Goal: Task Accomplishment & Management: Manage account settings

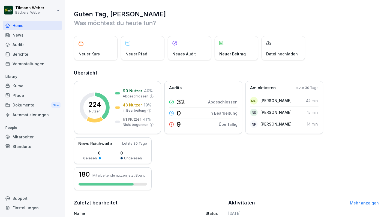
click at [19, 45] on div "Audits" at bounding box center [32, 45] width 59 height 10
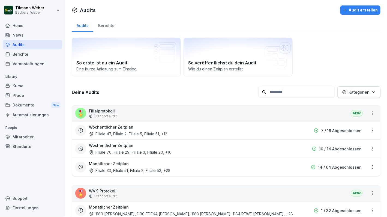
click at [26, 139] on div "Mitarbeiter" at bounding box center [32, 137] width 59 height 10
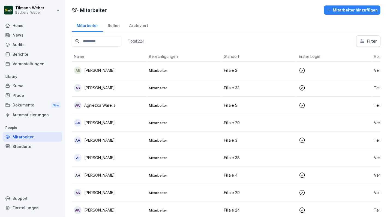
click at [106, 41] on input at bounding box center [97, 41] width 50 height 11
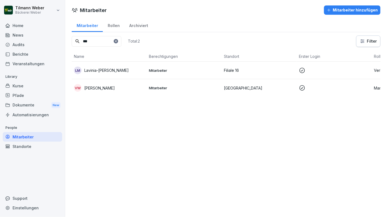
type input "***"
click at [99, 86] on p "[PERSON_NAME]" at bounding box center [99, 88] width 31 height 6
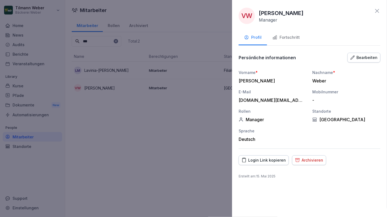
click at [265, 157] on div "Login Link kopieren" at bounding box center [263, 160] width 44 height 6
click at [159, 154] on div at bounding box center [193, 108] width 387 height 217
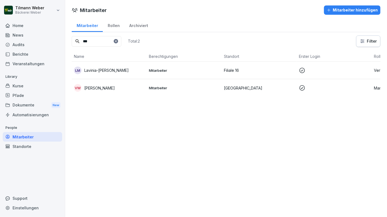
click at [17, 43] on div "Audits" at bounding box center [32, 45] width 59 height 10
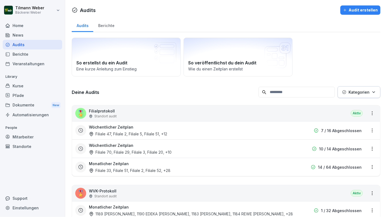
scroll to position [18, 0]
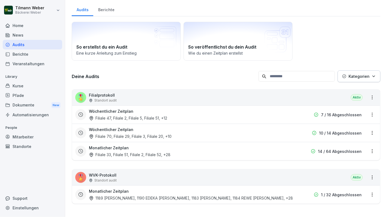
click at [106, 92] on p "Filialprotokoll" at bounding box center [103, 95] width 28 height 6
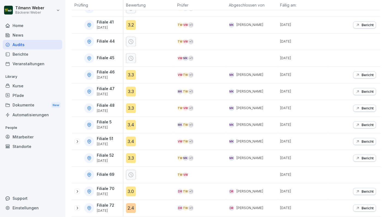
scroll to position [436, 0]
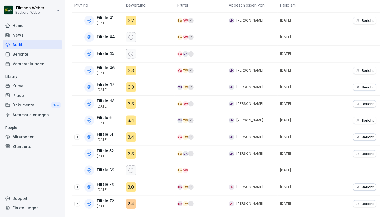
click at [77, 135] on icon at bounding box center [77, 137] width 4 height 4
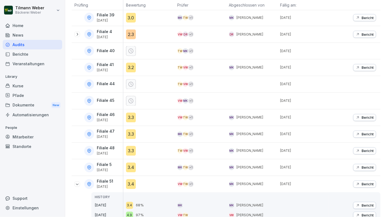
scroll to position [393, 0]
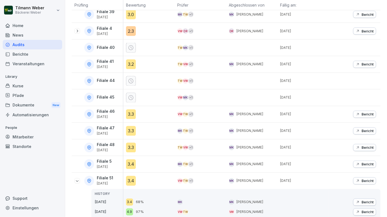
click at [131, 95] on icon at bounding box center [130, 97] width 5 height 5
click at [74, 178] on div at bounding box center [76, 180] width 5 height 5
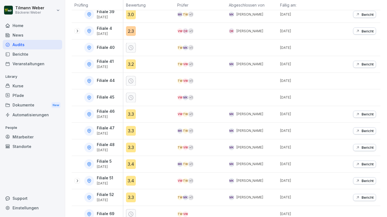
click at [131, 95] on icon at bounding box center [130, 97] width 5 height 5
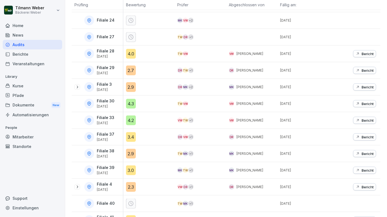
scroll to position [245, 0]
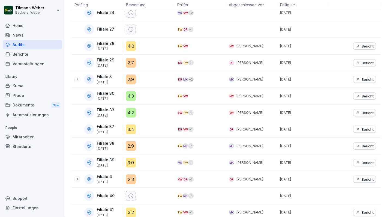
click at [75, 77] on icon at bounding box center [77, 79] width 4 height 4
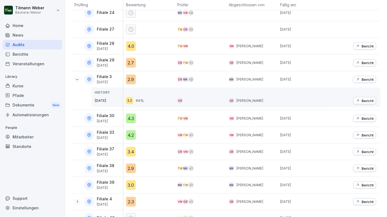
click at [131, 75] on div "2.9" at bounding box center [131, 79] width 10 height 10
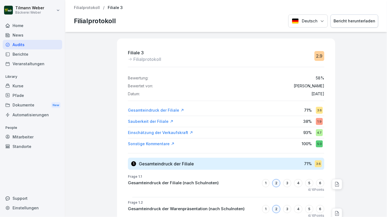
drag, startPoint x: 294, startPoint y: 94, endPoint x: 319, endPoint y: 95, distance: 25.6
click at [319, 95] on div "Datum: 3. Sept. 2025" at bounding box center [226, 94] width 196 height 5
drag, startPoint x: 319, startPoint y: 95, endPoint x: 355, endPoint y: 120, distance: 43.6
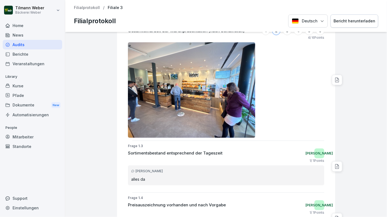
scroll to position [177, 0]
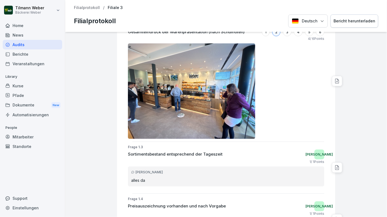
click at [22, 47] on div "Audits" at bounding box center [32, 45] width 59 height 10
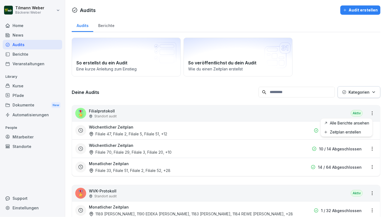
click at [366, 110] on html "Tilmann Weber Bäckerei Weber Home News Audits Berichte Veranstaltungen Library …" at bounding box center [193, 108] width 387 height 217
click at [0, 0] on link "Alle Berichte ansehen" at bounding box center [0, 0] width 0 height 0
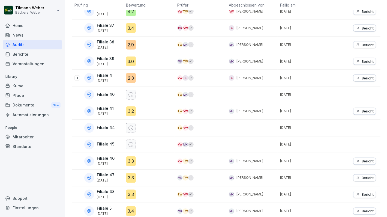
scroll to position [436, 0]
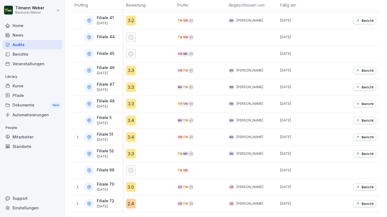
click at [77, 135] on icon at bounding box center [77, 137] width 4 height 4
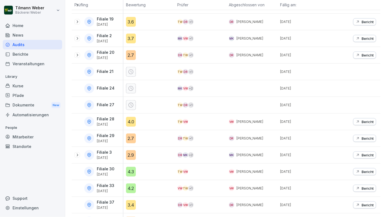
scroll to position [169, 0]
click at [76, 153] on icon at bounding box center [77, 154] width 4 height 4
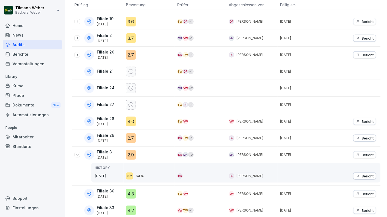
click at [130, 154] on div "2.9" at bounding box center [131, 155] width 10 height 10
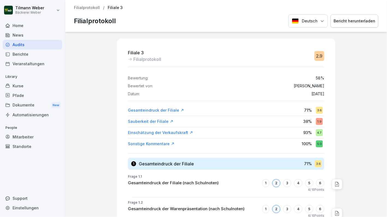
scroll to position [4, 0]
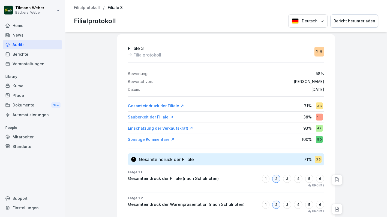
click at [148, 116] on div "Sauberkeit der Filiale" at bounding box center [151, 116] width 46 height 5
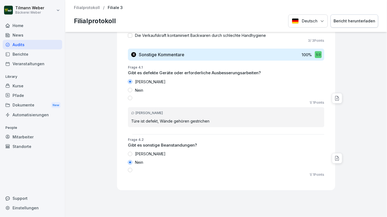
scroll to position [947, 0]
click at [88, 8] on p "Filialprotokoll" at bounding box center [87, 7] width 26 height 5
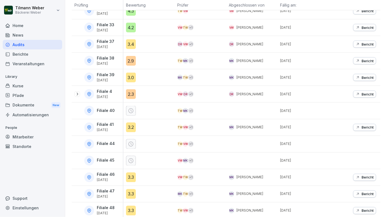
scroll to position [329, 0]
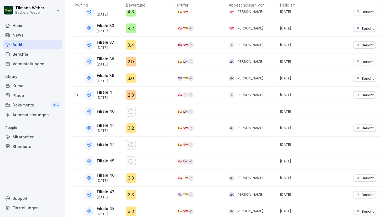
click at [80, 58] on div "Filiale 38 2. Sept. 2025" at bounding box center [98, 62] width 48 height 10
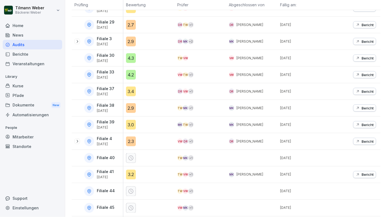
scroll to position [282, 0]
click at [28, 146] on div "Standorte" at bounding box center [32, 146] width 59 height 10
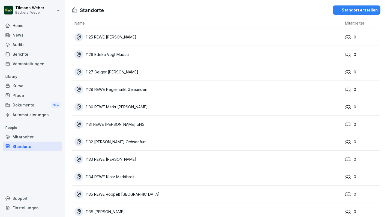
click at [351, 13] on div "Standort erstellen" at bounding box center [356, 10] width 42 height 6
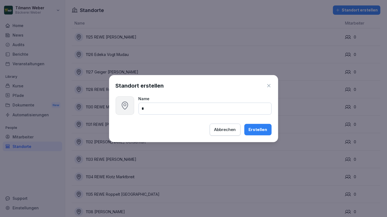
type input "*"
click at [212, 126] on button "Abbrechen" at bounding box center [225, 129] width 31 height 12
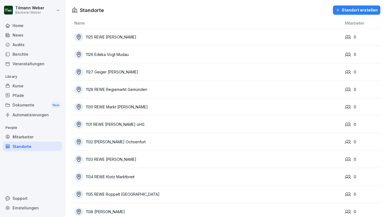
click at [348, 13] on div "Standort erstellen" at bounding box center [356, 10] width 42 height 6
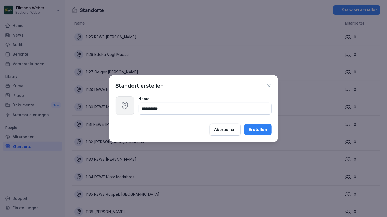
type input "**********"
click at [263, 131] on div "Erstellen" at bounding box center [257, 129] width 19 height 6
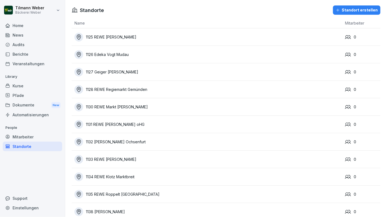
click at [18, 43] on div "Audits" at bounding box center [32, 45] width 59 height 10
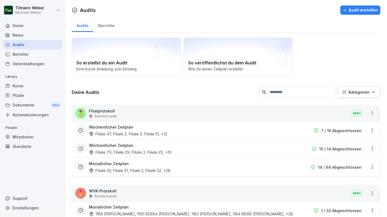
click at [374, 116] on div "🎖️ Filialprotokoll Standort audit Aktiv" at bounding box center [226, 113] width 308 height 16
click at [324, 109] on div "🎖️ Filialprotokoll Standort audit Aktiv" at bounding box center [226, 113] width 308 height 16
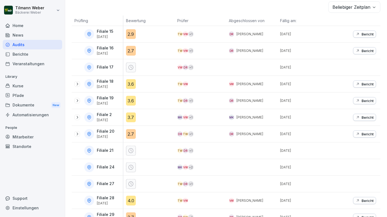
scroll to position [93, 0]
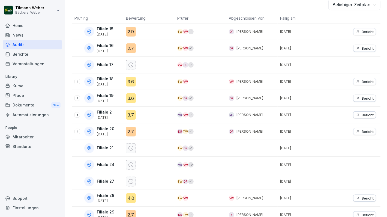
click at [77, 129] on icon at bounding box center [77, 131] width 4 height 4
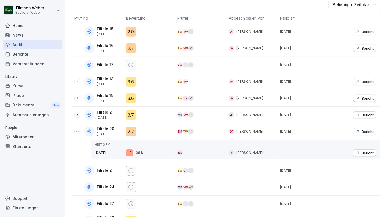
click at [131, 130] on div "2.7" at bounding box center [131, 131] width 10 height 10
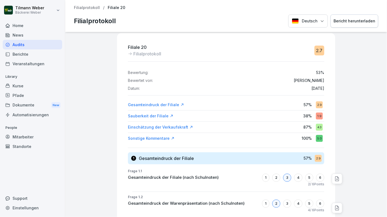
scroll to position [6, 0]
click at [282, 107] on div "Gesamteindruck der Filiale 57 % 2.9" at bounding box center [226, 104] width 196 height 10
click at [148, 102] on div "Gesamteindruck der Filiale" at bounding box center [156, 103] width 56 height 5
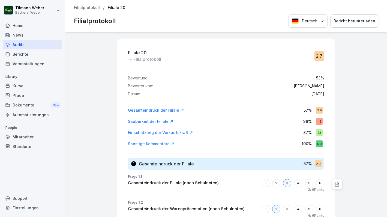
click at [96, 7] on p "Filialprotokoll" at bounding box center [87, 7] width 26 height 5
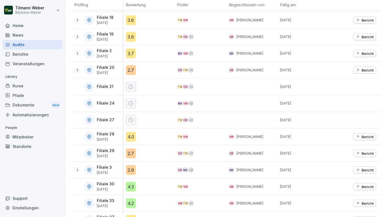
scroll to position [155, 0]
click at [129, 150] on div "2.7" at bounding box center [131, 153] width 10 height 10
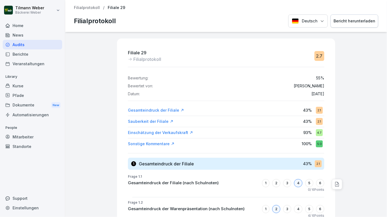
click at [92, 7] on p "Filialprotokoll" at bounding box center [87, 7] width 26 height 5
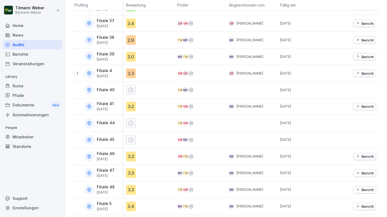
scroll to position [350, 0]
click at [78, 71] on icon at bounding box center [77, 73] width 4 height 4
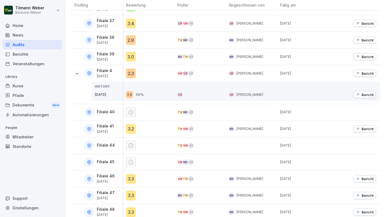
click at [130, 73] on div "2.3" at bounding box center [131, 73] width 10 height 10
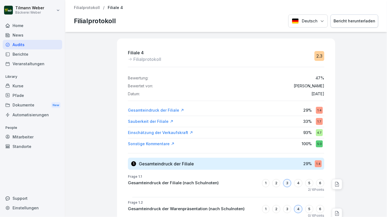
click at [165, 110] on div "Gesamteindruck der Filiale" at bounding box center [156, 109] width 56 height 5
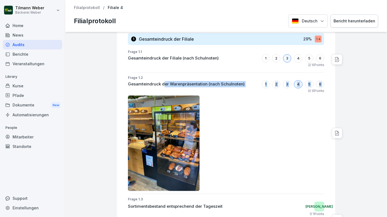
drag, startPoint x: 160, startPoint y: 83, endPoint x: 299, endPoint y: 89, distance: 138.6
click at [299, 89] on div "Frage 1.2 Gesamteindruck der Warenpräsentation (nach Schulnoten) 1 2 3 4 5 6 0 …" at bounding box center [228, 133] width 214 height 116
drag, startPoint x: 299, startPoint y: 89, endPoint x: 351, endPoint y: 93, distance: 52.4
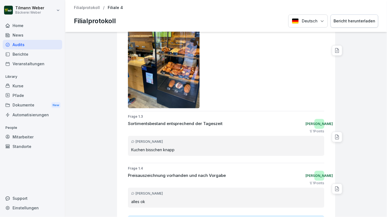
scroll to position [213, 0]
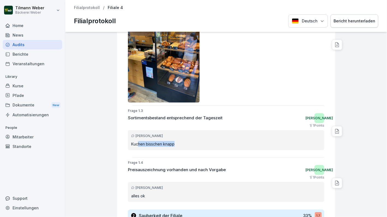
drag, startPoint x: 134, startPoint y: 141, endPoint x: 171, endPoint y: 140, distance: 37.6
click at [171, 141] on p "Kuchen bisschen knapp" at bounding box center [226, 144] width 190 height 6
drag, startPoint x: 171, startPoint y: 140, endPoint x: 149, endPoint y: 177, distance: 42.8
click at [149, 177] on div "1 / 1 Points" at bounding box center [226, 177] width 196 height 5
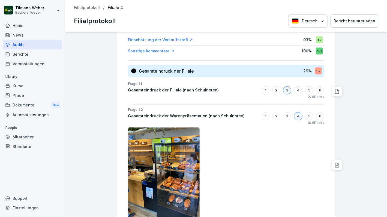
scroll to position [94, 0]
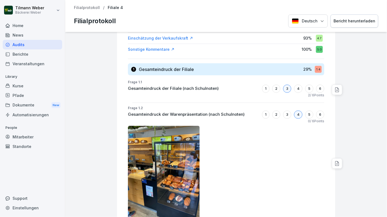
click at [147, 155] on img at bounding box center [164, 173] width 72 height 95
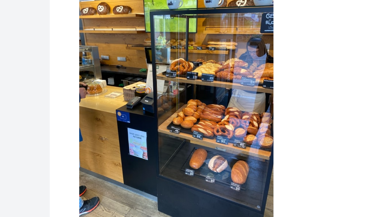
scroll to position [159, 0]
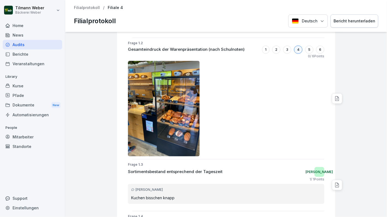
click at [164, 105] on img at bounding box center [164, 108] width 72 height 95
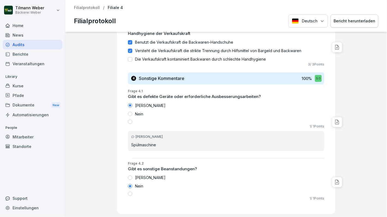
scroll to position [817, 0]
click at [138, 144] on p "Spülmaschine" at bounding box center [226, 144] width 190 height 6
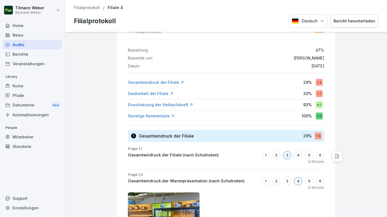
scroll to position [0, 0]
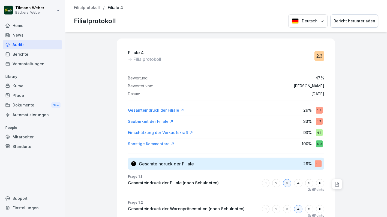
click at [12, 43] on div "Audits" at bounding box center [32, 45] width 59 height 10
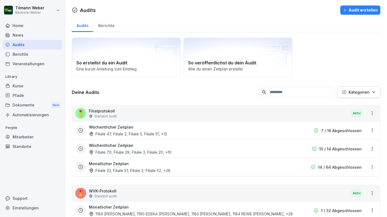
click at [369, 130] on html "Tilmann Weber Bäckerei Weber Home News Audits Berichte Veranstaltungen Library …" at bounding box center [193, 108] width 387 height 217
click at [0, 0] on link "Zeitplan bearbeiten" at bounding box center [0, 0] width 0 height 0
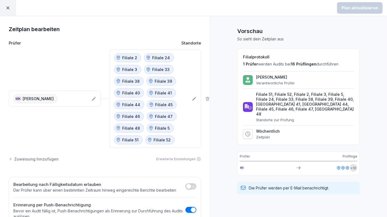
click at [5, 10] on icon at bounding box center [7, 7] width 5 height 5
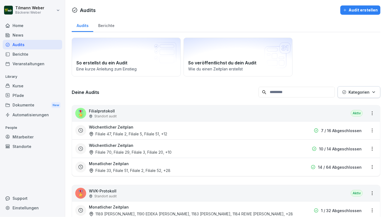
click at [369, 145] on html "Tilmann Weber Bäckerei Weber Home News Audits Berichte Veranstaltungen Library …" at bounding box center [193, 108] width 387 height 217
click at [0, 0] on link "Berichte ansehen" at bounding box center [0, 0] width 0 height 0
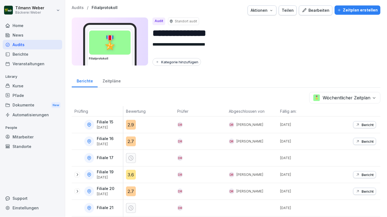
click at [77, 6] on p "Audits" at bounding box center [78, 7] width 12 height 5
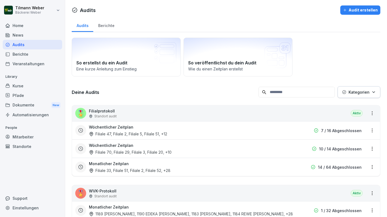
click at [212, 117] on div "🎖️ Filialprotokoll Standort audit Aktiv" at bounding box center [226, 113] width 308 height 16
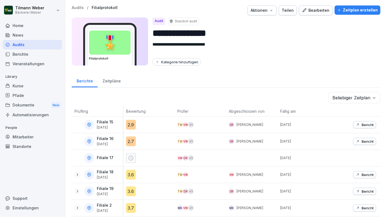
click at [113, 84] on div "Zeitpläne" at bounding box center [112, 80] width 28 height 14
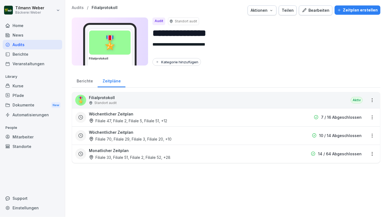
click at [369, 138] on html "**********" at bounding box center [193, 108] width 387 height 217
click at [0, 0] on link "Zeitplan bearbeiten" at bounding box center [0, 0] width 0 height 0
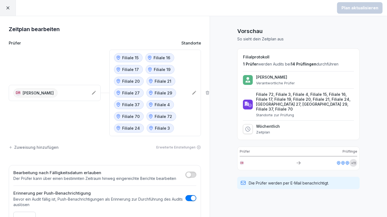
click at [192, 92] on icon at bounding box center [194, 93] width 4 height 4
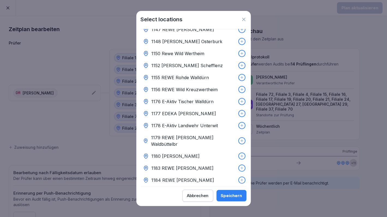
scroll to position [294, 0]
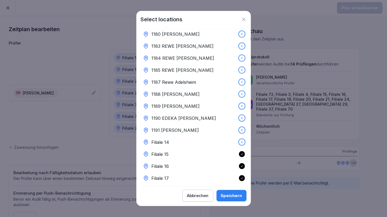
click at [240, 140] on icon at bounding box center [242, 142] width 4 height 4
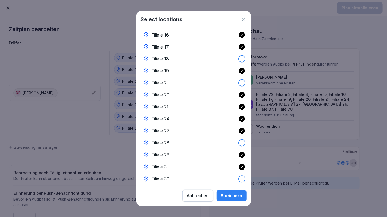
scroll to position [431, 0]
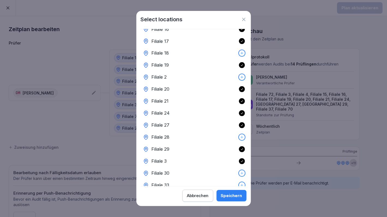
click at [241, 112] on icon at bounding box center [242, 113] width 2 height 2
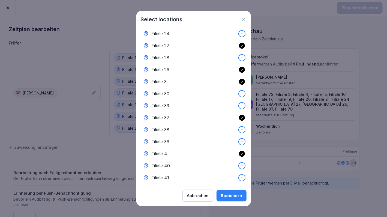
scroll to position [514, 0]
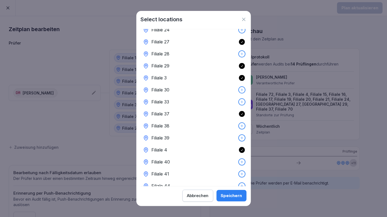
click at [240, 75] on div at bounding box center [242, 78] width 6 height 6
click at [236, 196] on div "Speichern" at bounding box center [231, 195] width 21 height 6
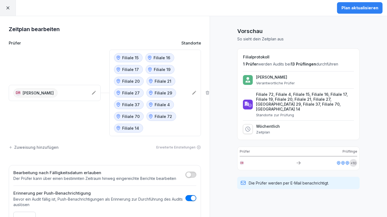
click at [354, 8] on div "Plan aktualisieren" at bounding box center [359, 8] width 37 height 6
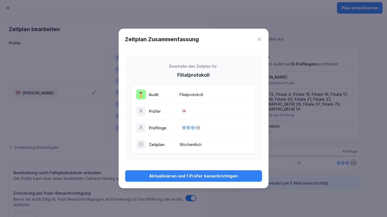
click at [173, 175] on div "Aktualisieren und 1 Prüfer benachrichtigen" at bounding box center [193, 176] width 128 height 6
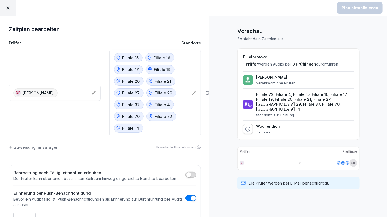
click at [10, 7] on div at bounding box center [8, 8] width 16 height 16
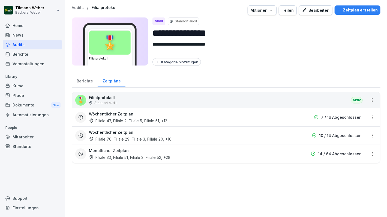
click at [369, 152] on html "**********" at bounding box center [193, 108] width 387 height 217
click at [0, 0] on link "Berichte ansehen" at bounding box center [0, 0] width 0 height 0
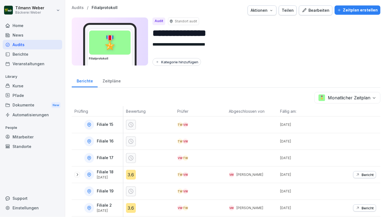
click at [109, 80] on div "Zeitpläne" at bounding box center [112, 80] width 28 height 14
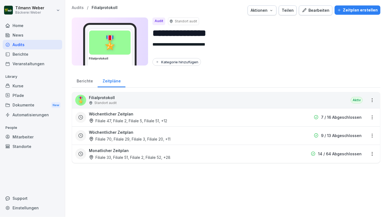
click at [368, 153] on html "**********" at bounding box center [193, 108] width 387 height 217
click at [0, 0] on link "Zeitplan bearbeiten" at bounding box center [0, 0] width 0 height 0
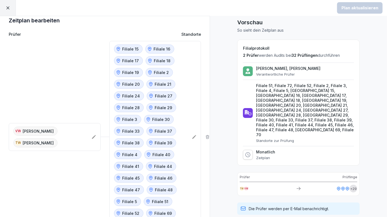
scroll to position [9, 0]
click at [192, 134] on icon at bounding box center [194, 136] width 4 height 4
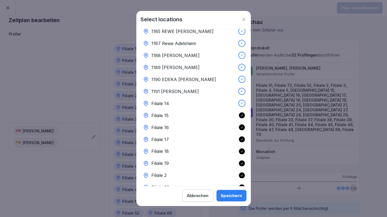
scroll to position [333, 0]
click at [240, 101] on icon at bounding box center [242, 103] width 4 height 4
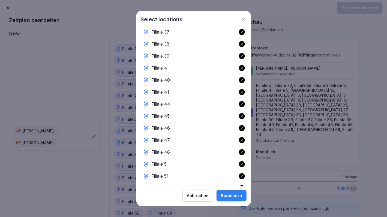
scroll to position [648, 0]
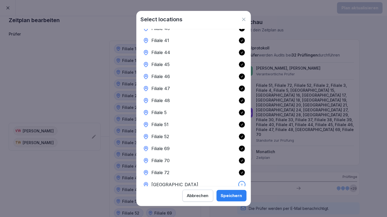
click at [231, 196] on div "Speichern" at bounding box center [231, 195] width 21 height 6
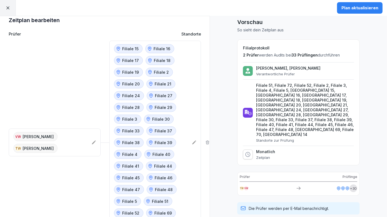
click at [374, 8] on div "Plan aktualisieren" at bounding box center [359, 8] width 37 height 6
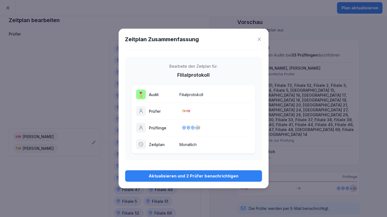
click at [207, 176] on div "Aktualisieren und 2 Prüfer benachrichtigen" at bounding box center [193, 176] width 128 height 6
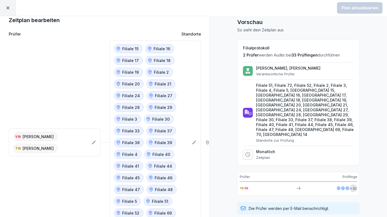
click at [7, 10] on icon at bounding box center [7, 7] width 5 height 5
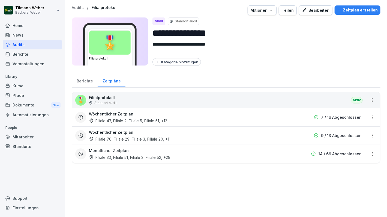
click at [33, 26] on div "Home" at bounding box center [32, 26] width 59 height 10
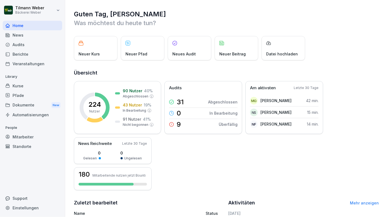
click at [19, 198] on div "Support" at bounding box center [32, 198] width 59 height 10
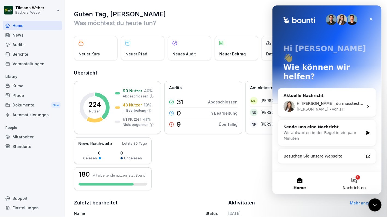
click at [355, 180] on button "1 Nachrichten" at bounding box center [353, 183] width 54 height 22
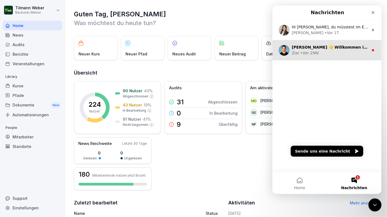
click at [324, 54] on div "Ziar • Vor 29W" at bounding box center [329, 53] width 77 height 6
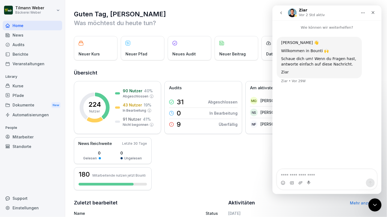
click at [281, 15] on button "go back" at bounding box center [280, 13] width 10 height 10
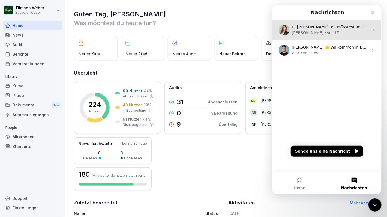
click at [323, 29] on div "Hi Tilmann, du müsstest im Email Verlauf deine Rechnungen einsehen können, dies…" at bounding box center [329, 27] width 77 height 6
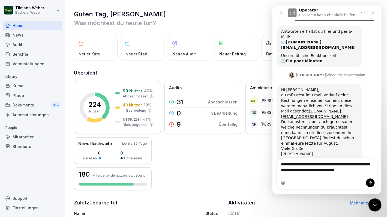
scroll to position [38, 0]
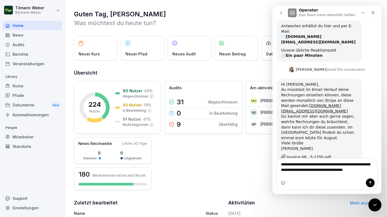
click at [312, 177] on textarea "**********" at bounding box center [327, 168] width 100 height 20
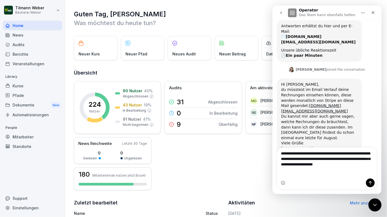
scroll to position [44, 0]
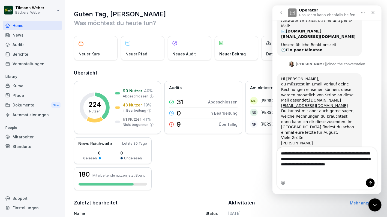
type textarea "**********"
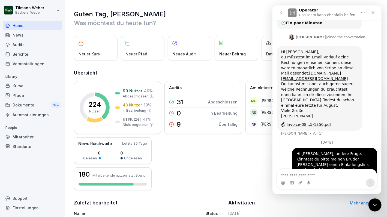
scroll to position [80, 0]
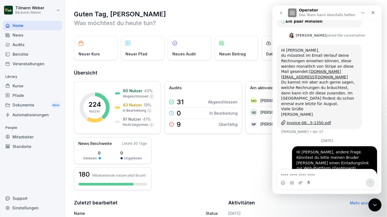
drag, startPoint x: 354, startPoint y: 97, endPoint x: 375, endPoint y: 78, distance: 29.1
click at [375, 78] on div "2. September Hi, wo kann ich denn nachträglich meine Rechnungen abrufen? Tilman…" at bounding box center [326, 71] width 109 height 241
click at [373, 14] on icon "Schließen" at bounding box center [372, 12] width 4 height 4
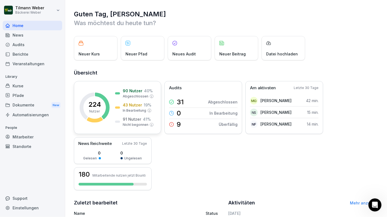
click at [129, 121] on p "91 Nutzer" at bounding box center [132, 119] width 19 height 6
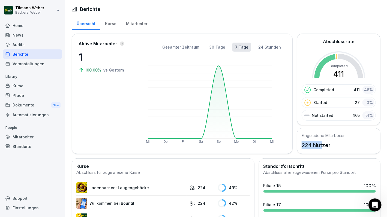
drag, startPoint x: 298, startPoint y: 144, endPoint x: 319, endPoint y: 147, distance: 20.9
click at [319, 147] on p "224 Nutzer" at bounding box center [322, 145] width 43 height 8
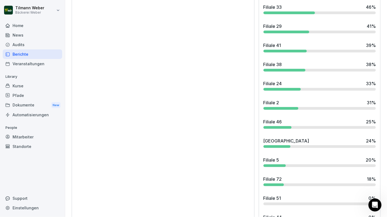
scroll to position [580, 0]
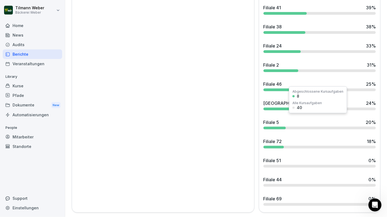
click at [276, 126] on div at bounding box center [274, 127] width 22 height 3
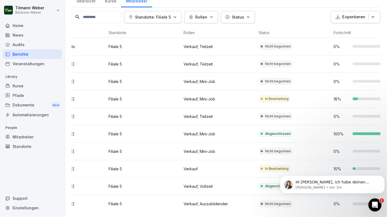
scroll to position [160, 0]
click at [302, 181] on p "Hi Tilmann, ich habe deinen Bruder die Berechtigung "Betrachter" gegeben, er ha…" at bounding box center [336, 181] width 82 height 5
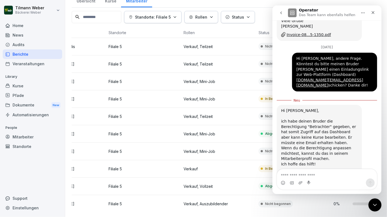
scroll to position [169, 0]
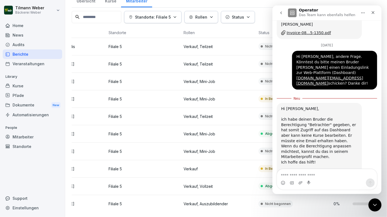
click at [305, 178] on textarea "Nachricht senden..." at bounding box center [327, 173] width 100 height 9
type textarea "**********"
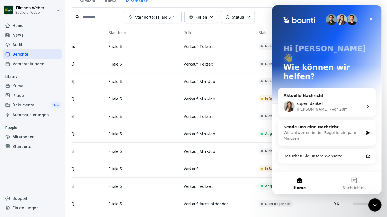
scroll to position [0, 40]
click at [371, 21] on icon "Schließen" at bounding box center [370, 19] width 4 height 4
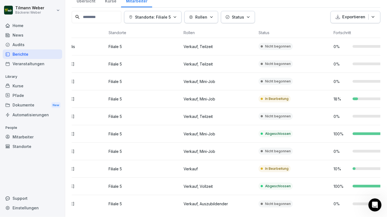
click at [21, 135] on div "Mitarbeiter" at bounding box center [32, 137] width 59 height 10
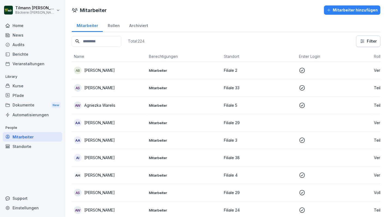
click at [115, 42] on input at bounding box center [97, 41] width 50 height 11
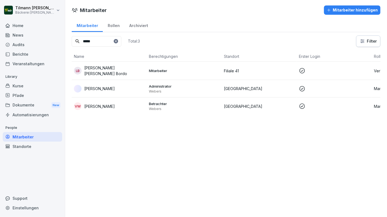
type input "*****"
click at [101, 103] on p "[PERSON_NAME]" at bounding box center [99, 106] width 31 height 6
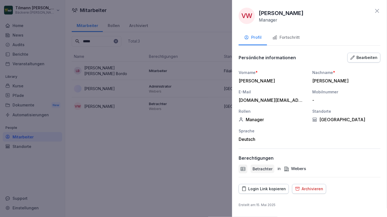
click at [254, 169] on p "Betrachter" at bounding box center [262, 169] width 20 height 6
click at [243, 169] on icon at bounding box center [242, 168] width 5 height 5
click at [363, 59] on div "Bearbeiten" at bounding box center [363, 57] width 27 height 6
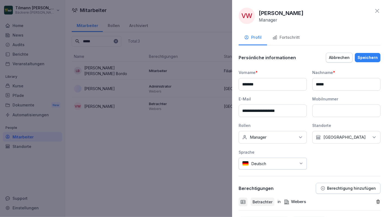
scroll to position [29, 0]
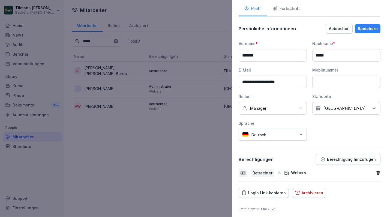
click at [263, 171] on p "Betrachter" at bounding box center [262, 173] width 20 height 6
click at [335, 159] on p "Berechtigung hinzufügen" at bounding box center [351, 159] width 49 height 4
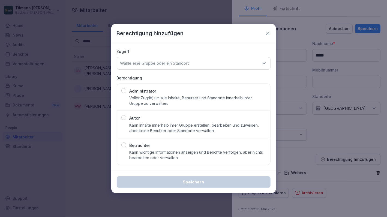
click at [155, 99] on p "Voller Zugriff, um alle Inhalte, Benutzer und Standorte innerhalb ihrer Gruppe …" at bounding box center [197, 100] width 136 height 11
click at [213, 65] on div "Wähle eine Gruppe oder ein Standort" at bounding box center [194, 63] width 154 height 13
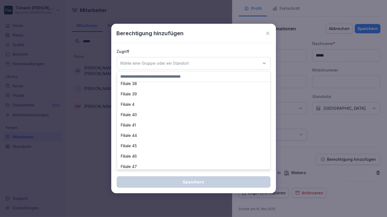
scroll to position [641, 0]
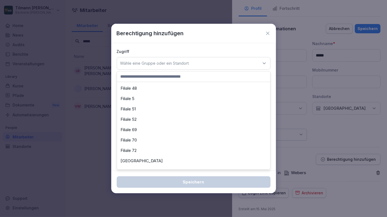
click at [229, 163] on div "[GEOGRAPHIC_DATA]" at bounding box center [193, 161] width 150 height 10
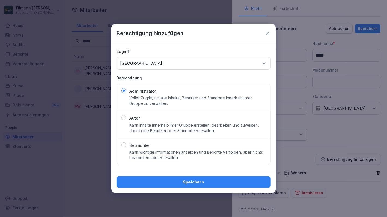
click at [268, 33] on icon at bounding box center [267, 33] width 3 height 3
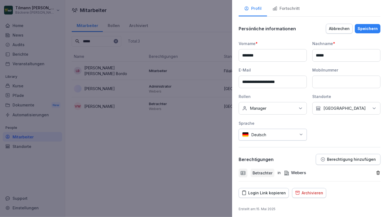
click at [293, 171] on div "Webers" at bounding box center [295, 172] width 22 height 6
click at [270, 171] on p "Betrachter" at bounding box center [262, 173] width 20 height 6
click at [243, 171] on icon at bounding box center [242, 172] width 5 height 5
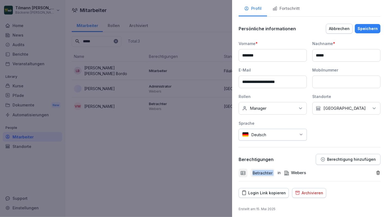
click at [243, 171] on icon at bounding box center [242, 172] width 5 height 5
drag, startPoint x: 243, startPoint y: 171, endPoint x: 290, endPoint y: 163, distance: 47.7
click at [290, 163] on div "Berechtigungen Berechtigung hinzufügen" at bounding box center [309, 159] width 142 height 11
click at [290, 162] on div "Berechtigungen Berechtigung hinzufügen" at bounding box center [309, 159] width 142 height 11
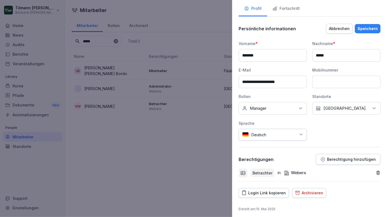
click at [337, 158] on p "Berechtigung hinzufügen" at bounding box center [351, 159] width 49 height 4
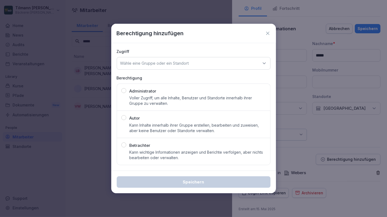
click at [168, 95] on div "Administrator Voller Zugriff, um alle Inhalte, Benutzer und Standorte innerhalb…" at bounding box center [197, 97] width 136 height 18
click at [222, 61] on div "Wähle eine Gruppe oder ein Standort" at bounding box center [194, 63] width 154 height 13
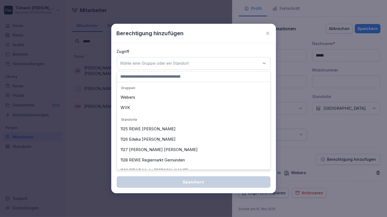
click at [164, 96] on div "Webers" at bounding box center [193, 97] width 150 height 10
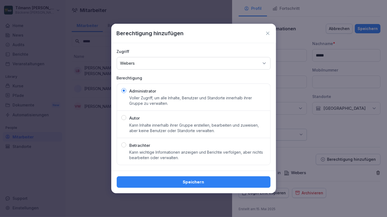
click at [181, 181] on div "Speichern" at bounding box center [193, 182] width 145 height 6
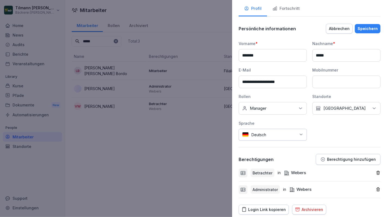
click at [375, 171] on icon "button" at bounding box center [377, 172] width 5 height 5
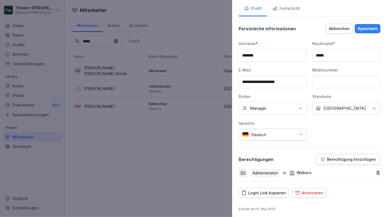
click at [361, 29] on div "Speichern" at bounding box center [367, 29] width 20 height 6
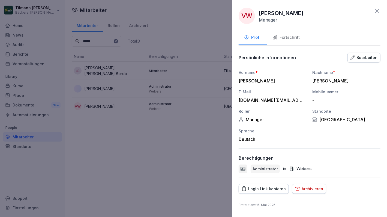
click at [377, 12] on icon at bounding box center [377, 11] width 7 height 7
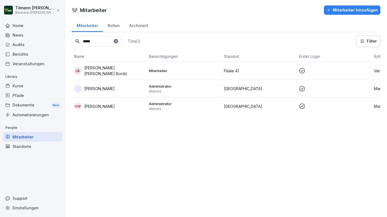
click at [260, 16] on div "Mitarbeiter Mitarbeiter hinzufügen Mitarbeiter Rollen Archiviert ***** Total: 3…" at bounding box center [226, 59] width 322 height 119
